Goal: Ask a question

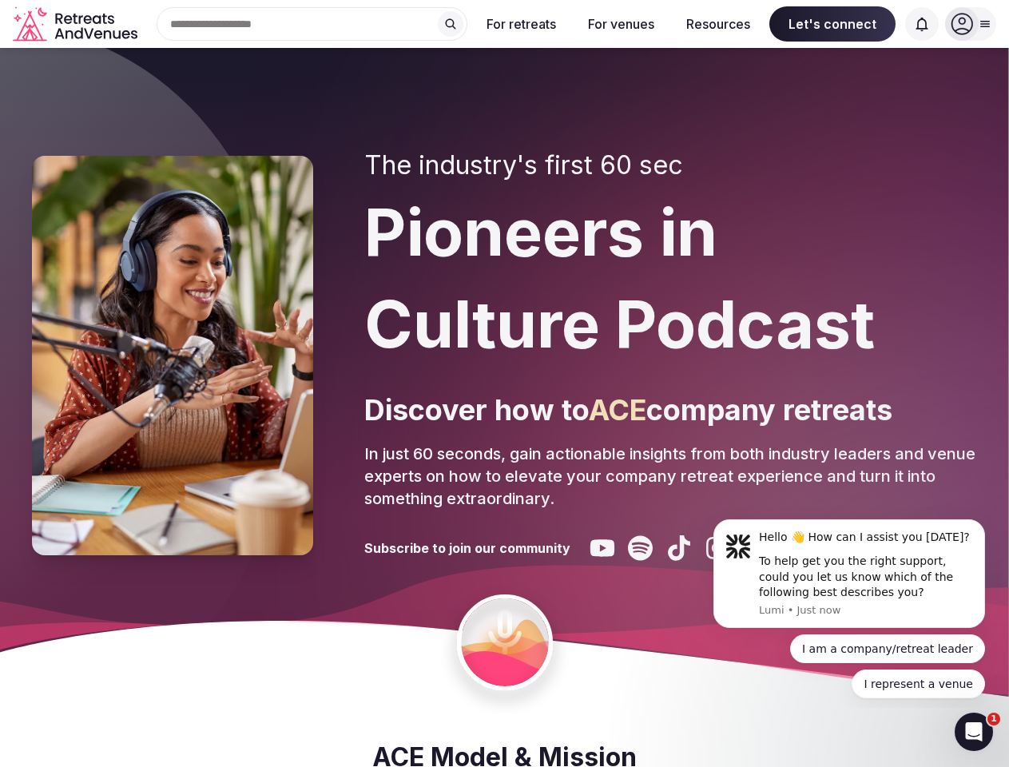
click at [504, 383] on div "The industry's first 60 sec Pioneers in Culture Podcast Discover how to ACE com…" at bounding box center [670, 355] width 613 height 411
click at [312, 24] on div "Search Popular Destinations [GEOGRAPHIC_DATA], [GEOGRAPHIC_DATA] [GEOGRAPHIC_DA…" at bounding box center [305, 24] width 323 height 34
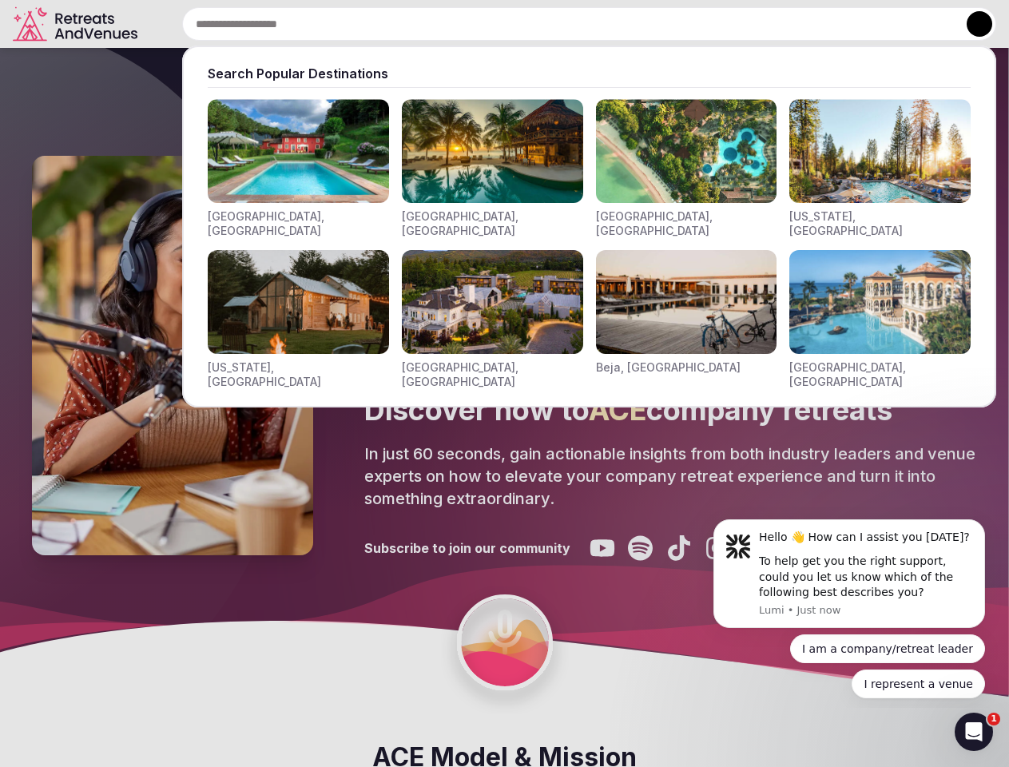
click at [450, 24] on input "text" at bounding box center [589, 24] width 814 height 34
click at [522, 24] on input "text" at bounding box center [589, 24] width 814 height 34
click at [621, 24] on input "text" at bounding box center [589, 24] width 814 height 34
click at [718, 24] on input "text" at bounding box center [589, 24] width 814 height 34
click at [832, 24] on input "text" at bounding box center [589, 24] width 814 height 34
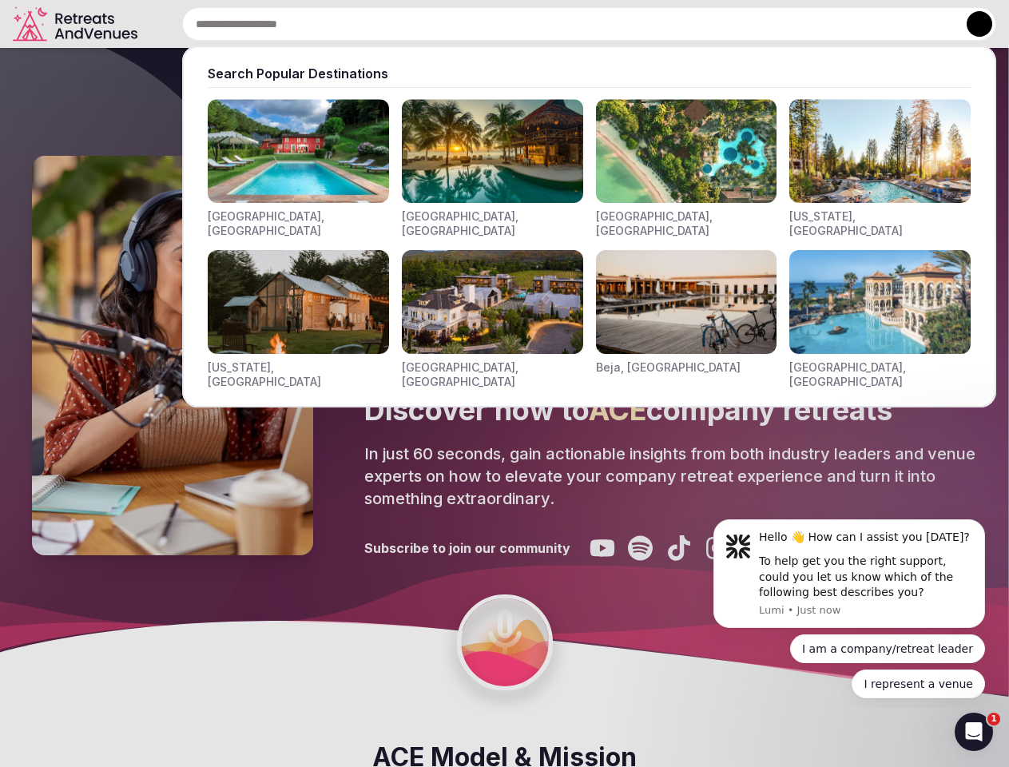
click at [922, 24] on input "text" at bounding box center [589, 24] width 814 height 34
click at [970, 24] on button at bounding box center [979, 24] width 26 height 26
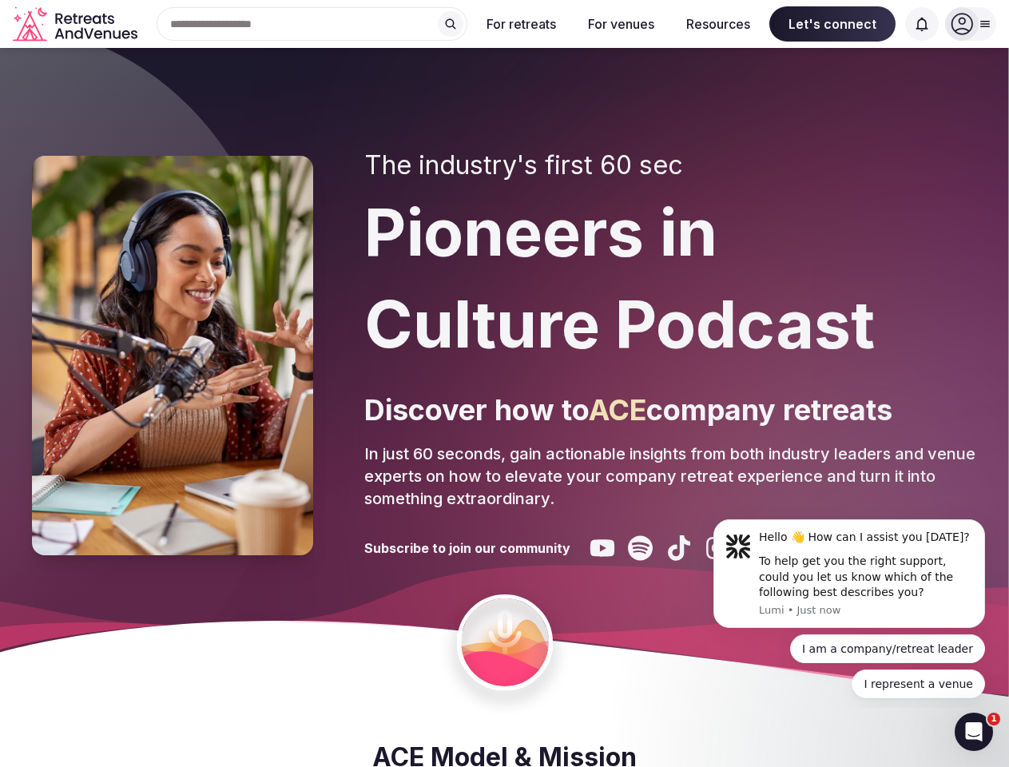
click at [849, 573] on div "To help get you the right support, could you let us know which of the following…" at bounding box center [866, 576] width 214 height 47
